Goal: Navigation & Orientation: Find specific page/section

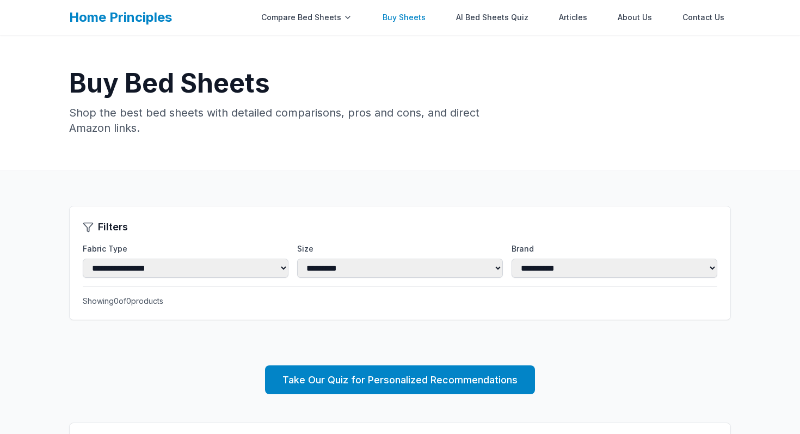
click at [423, 13] on link "Buy Sheets" at bounding box center [404, 18] width 56 height 22
click at [412, 19] on link "Buy Sheets" at bounding box center [404, 18] width 56 height 22
click at [410, 17] on link "Buy Sheets" at bounding box center [404, 18] width 56 height 22
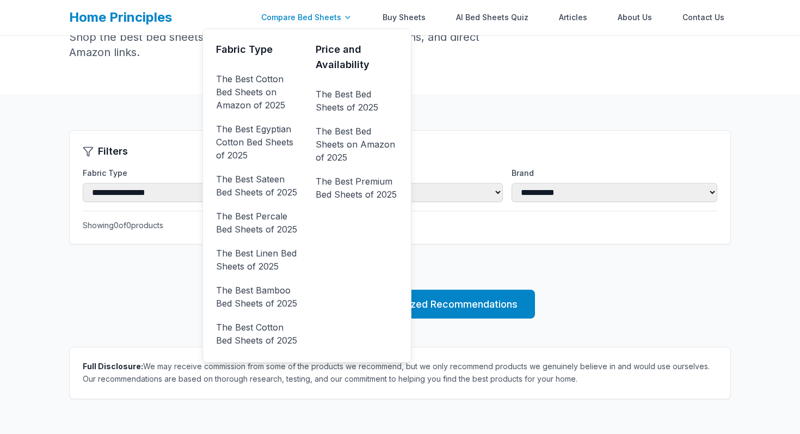
click at [322, 16] on div "Compare Bed Sheets" at bounding box center [307, 18] width 104 height 22
click at [261, 88] on link "The Best Cotton Bed Sheets on Amazon of 2025" at bounding box center [257, 92] width 82 height 44
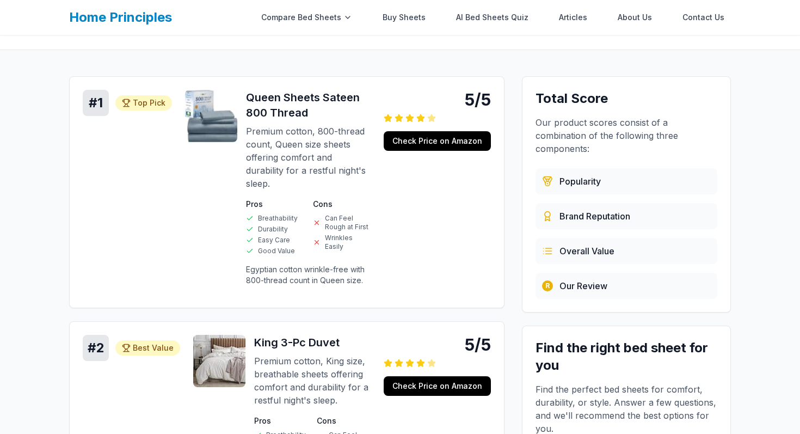
scroll to position [121, 0]
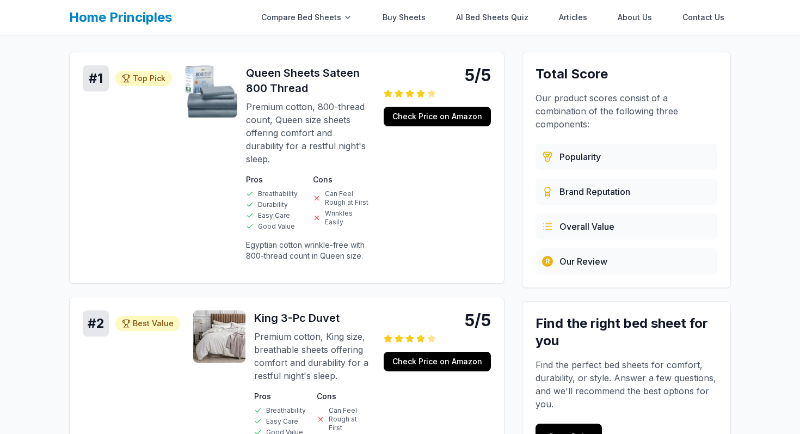
click at [123, 23] on link "Home Principles" at bounding box center [120, 17] width 103 height 16
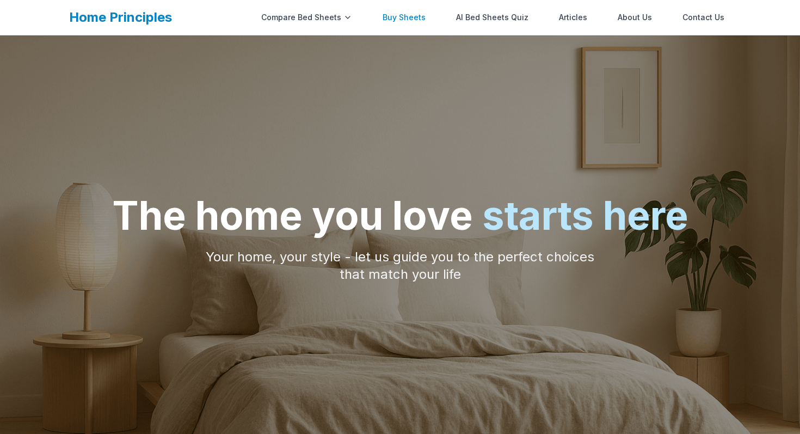
click at [419, 16] on link "Buy Sheets" at bounding box center [404, 18] width 56 height 22
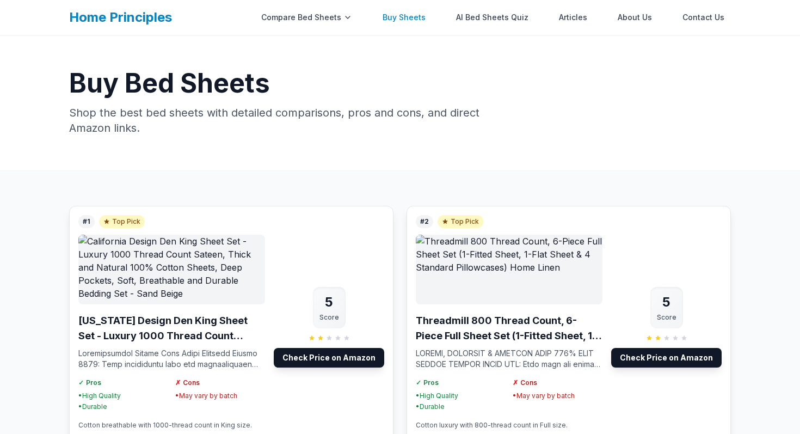
click at [419, 16] on link "Buy Sheets" at bounding box center [404, 18] width 56 height 22
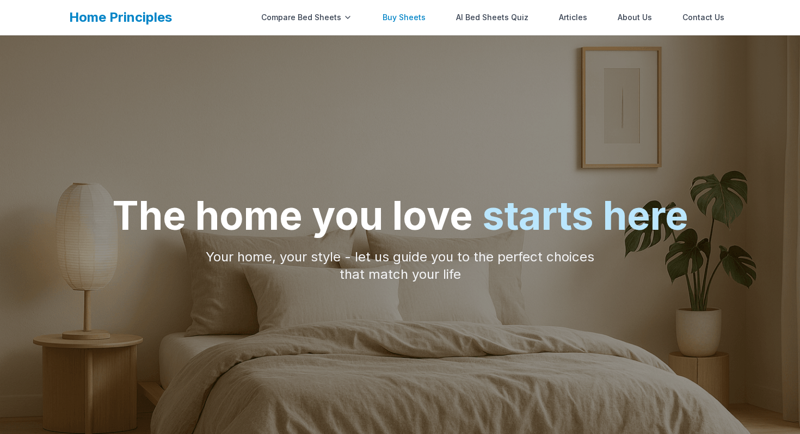
click at [414, 19] on link "Buy Sheets" at bounding box center [404, 18] width 56 height 22
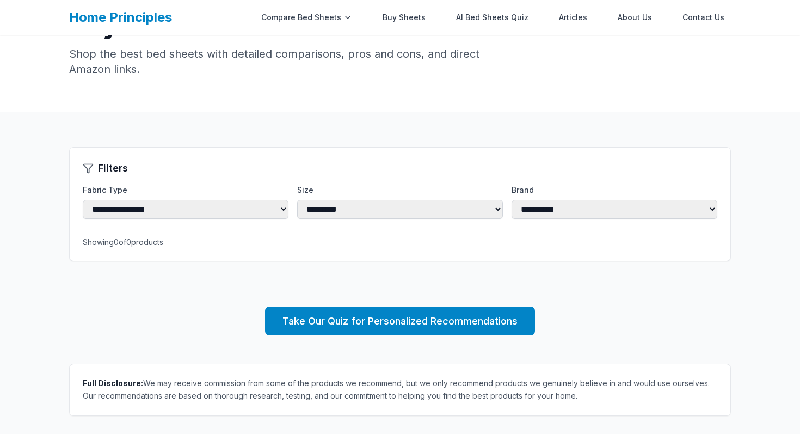
scroll to position [64, 0]
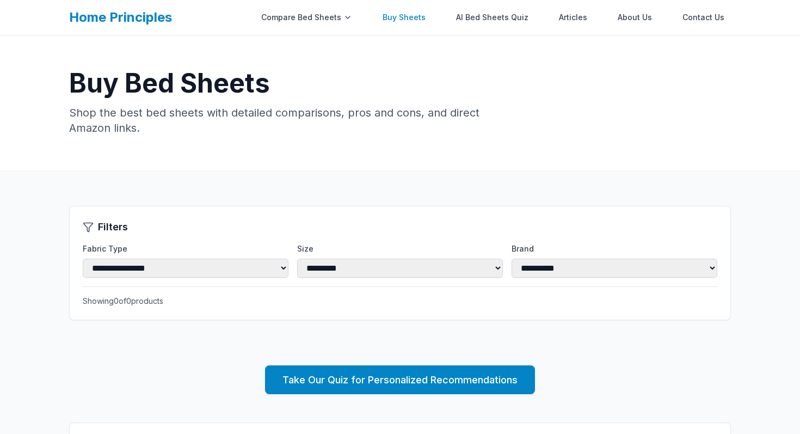
click at [418, 15] on link "Buy Sheets" at bounding box center [404, 18] width 56 height 22
click at [480, 18] on link "AI Bed Sheets Quiz" at bounding box center [492, 18] width 85 height 22
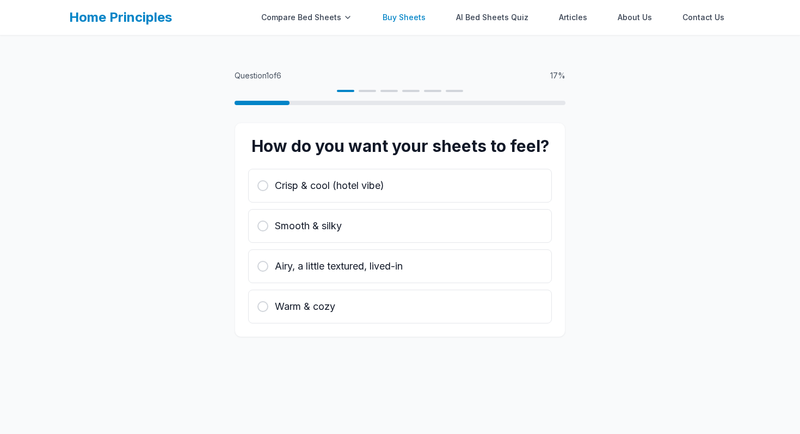
click at [430, 17] on link "Buy Sheets" at bounding box center [404, 18] width 56 height 22
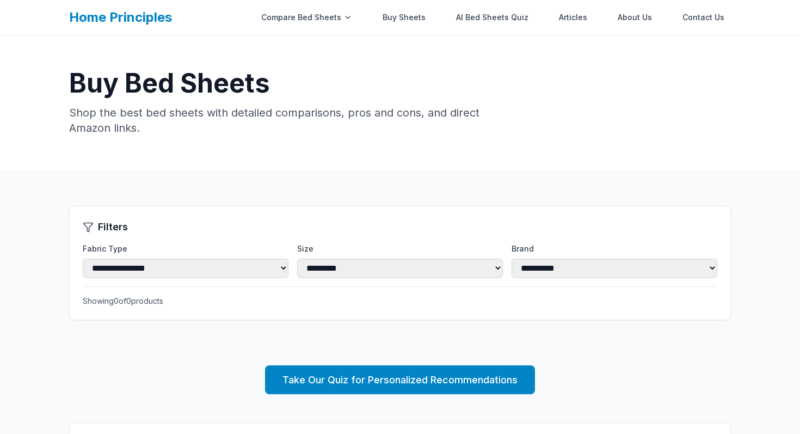
click at [149, 14] on link "Home Principles" at bounding box center [120, 17] width 103 height 16
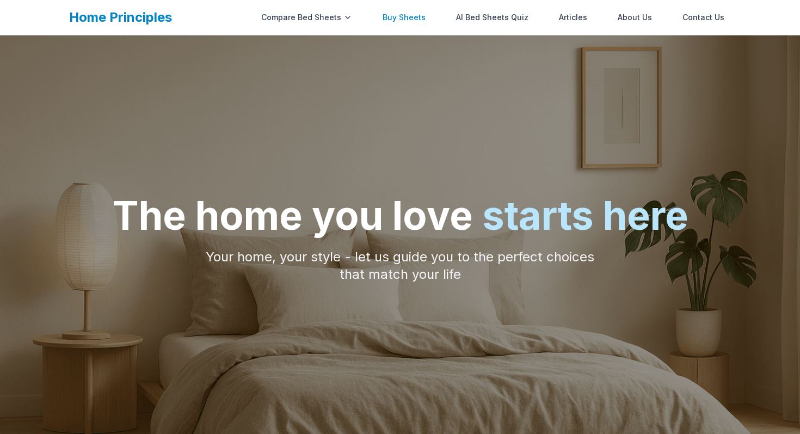
click at [404, 21] on link "Buy Sheets" at bounding box center [404, 18] width 56 height 22
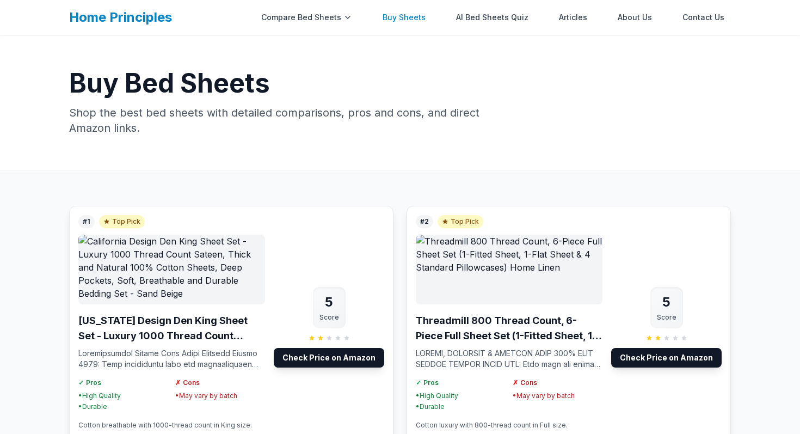
click at [404, 21] on link "Buy Sheets" at bounding box center [404, 18] width 56 height 22
click at [641, 15] on link "About Us" at bounding box center [635, 18] width 47 height 22
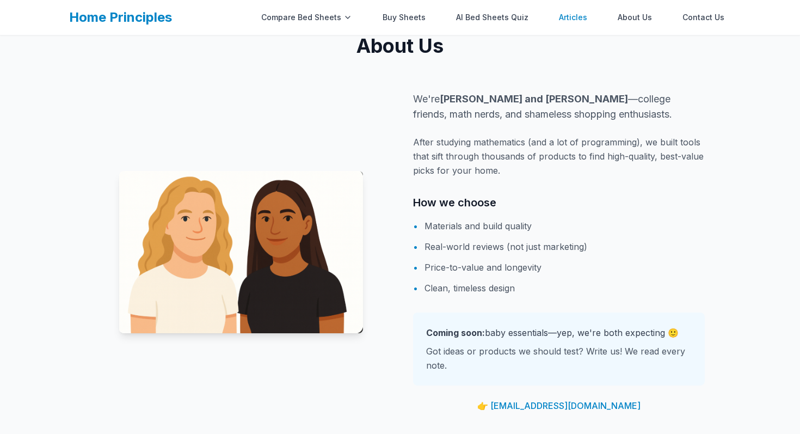
click at [581, 22] on link "Articles" at bounding box center [573, 18] width 41 height 22
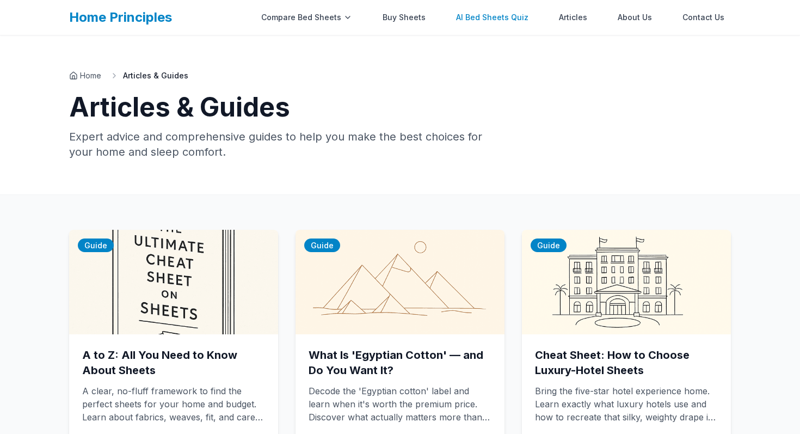
click at [509, 22] on link "AI Bed Sheets Quiz" at bounding box center [492, 18] width 85 height 22
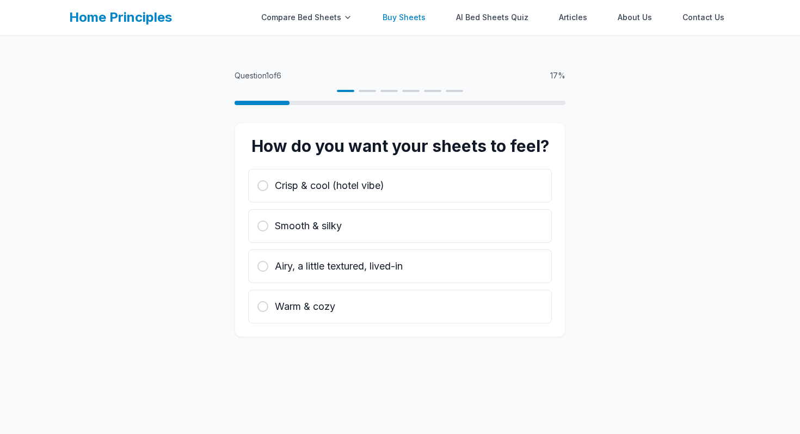
click at [423, 20] on link "Buy Sheets" at bounding box center [404, 18] width 56 height 22
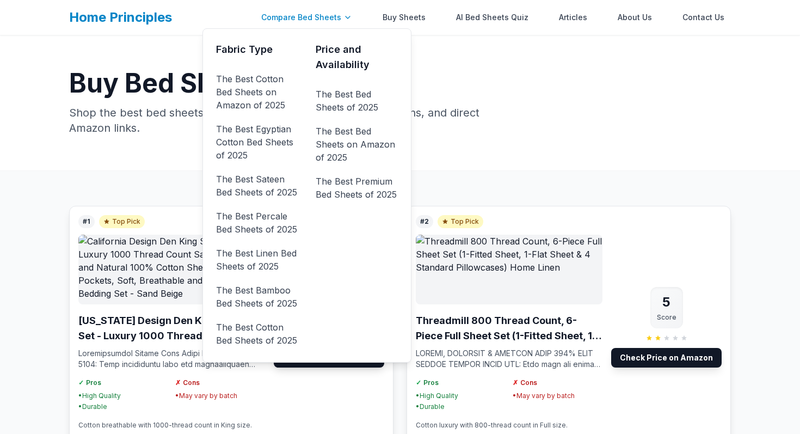
click at [336, 18] on div "Compare Bed Sheets" at bounding box center [307, 18] width 104 height 22
click at [260, 77] on link "The Best Cotton Bed Sheets on Amazon of 2025" at bounding box center [257, 92] width 82 height 44
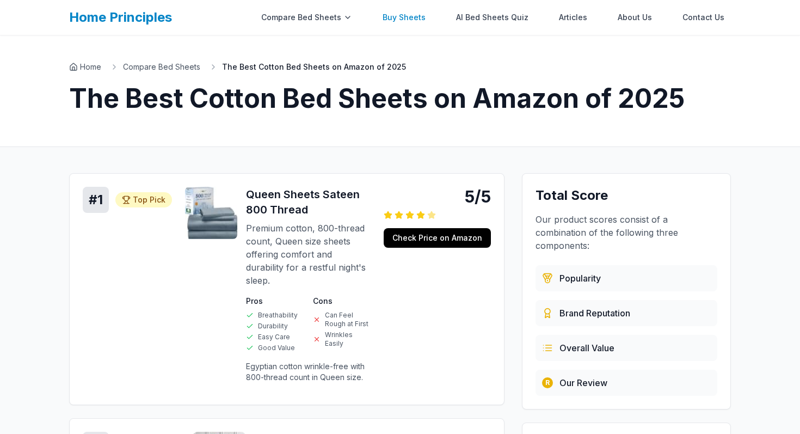
click at [413, 10] on link "Buy Sheets" at bounding box center [404, 18] width 56 height 22
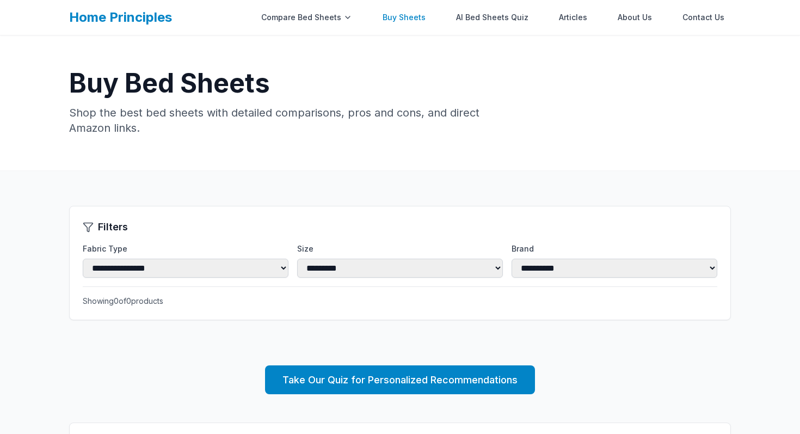
click at [413, 8] on link "Buy Sheets" at bounding box center [404, 18] width 56 height 22
click at [413, 15] on link "Buy Sheets" at bounding box center [404, 18] width 56 height 22
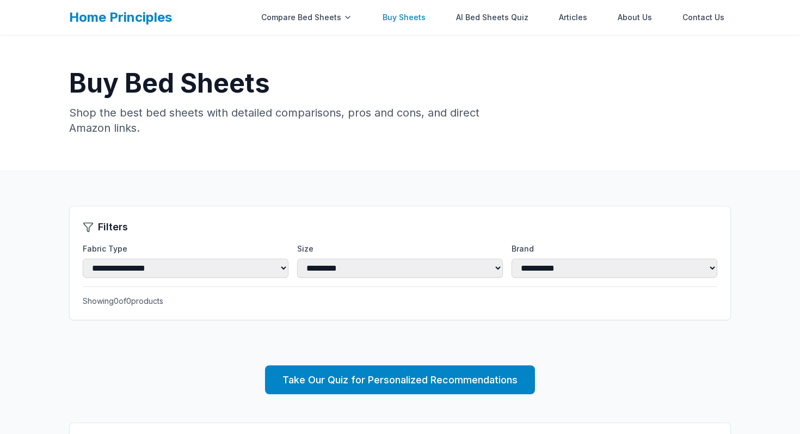
click at [406, 19] on link "Buy Sheets" at bounding box center [404, 18] width 56 height 22
click at [406, 18] on link "Buy Sheets" at bounding box center [404, 18] width 56 height 22
click at [149, 17] on link "Home Principles" at bounding box center [120, 17] width 103 height 16
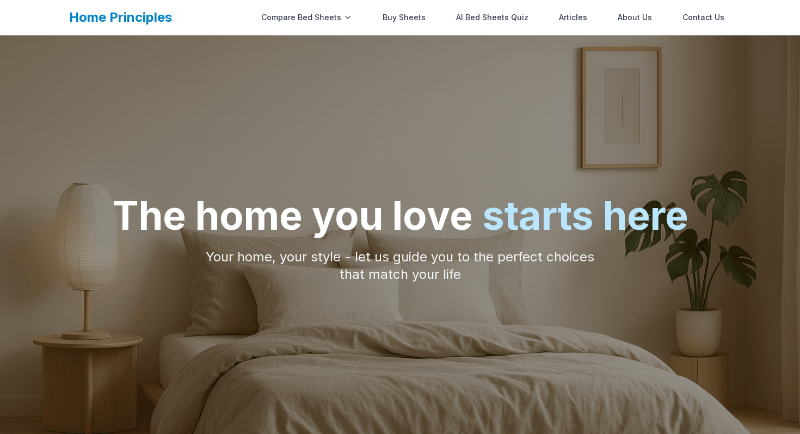
click at [149, 17] on link "Home Principles" at bounding box center [120, 17] width 103 height 16
click at [413, 17] on link "Buy Sheets" at bounding box center [404, 18] width 56 height 22
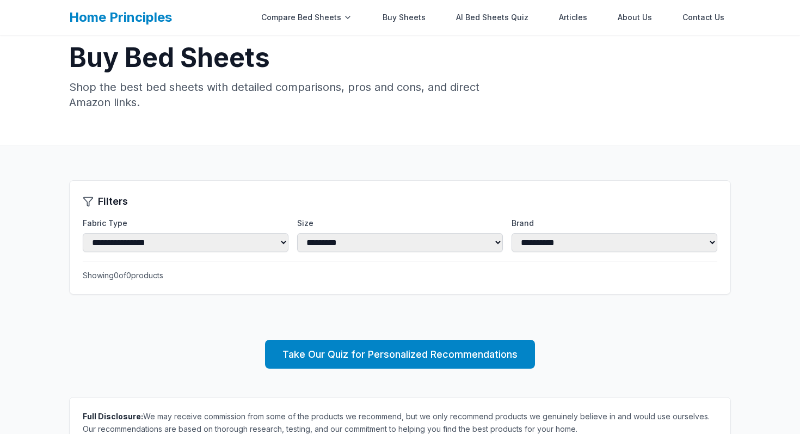
scroll to position [26, 0]
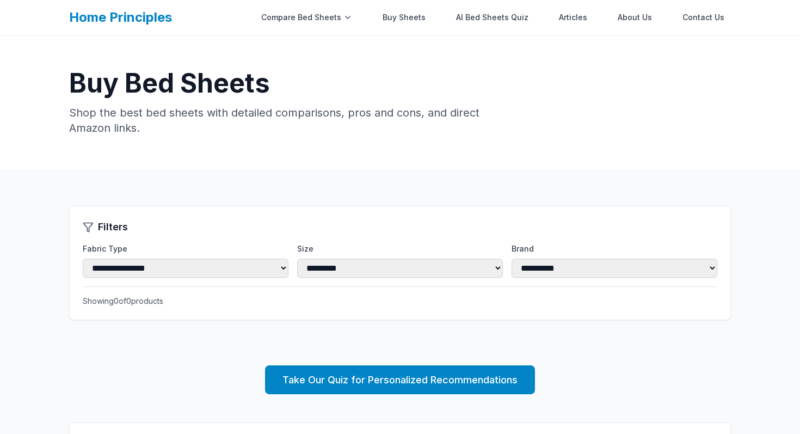
click at [100, 22] on link "Home Principles" at bounding box center [120, 17] width 103 height 16
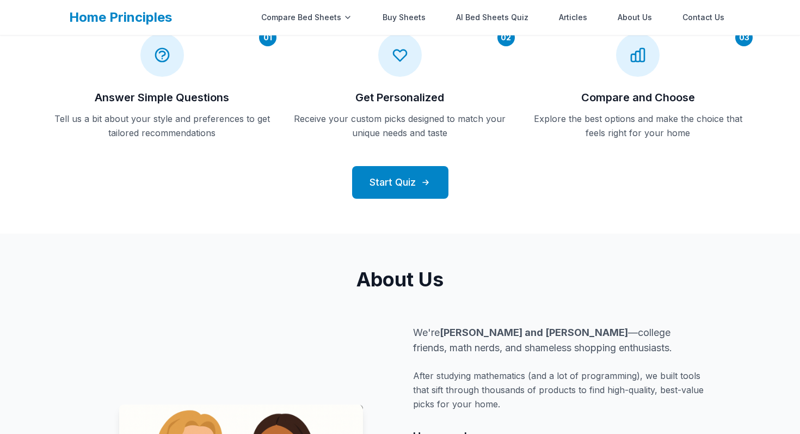
scroll to position [582, 0]
